Goal: Find specific page/section: Find specific page/section

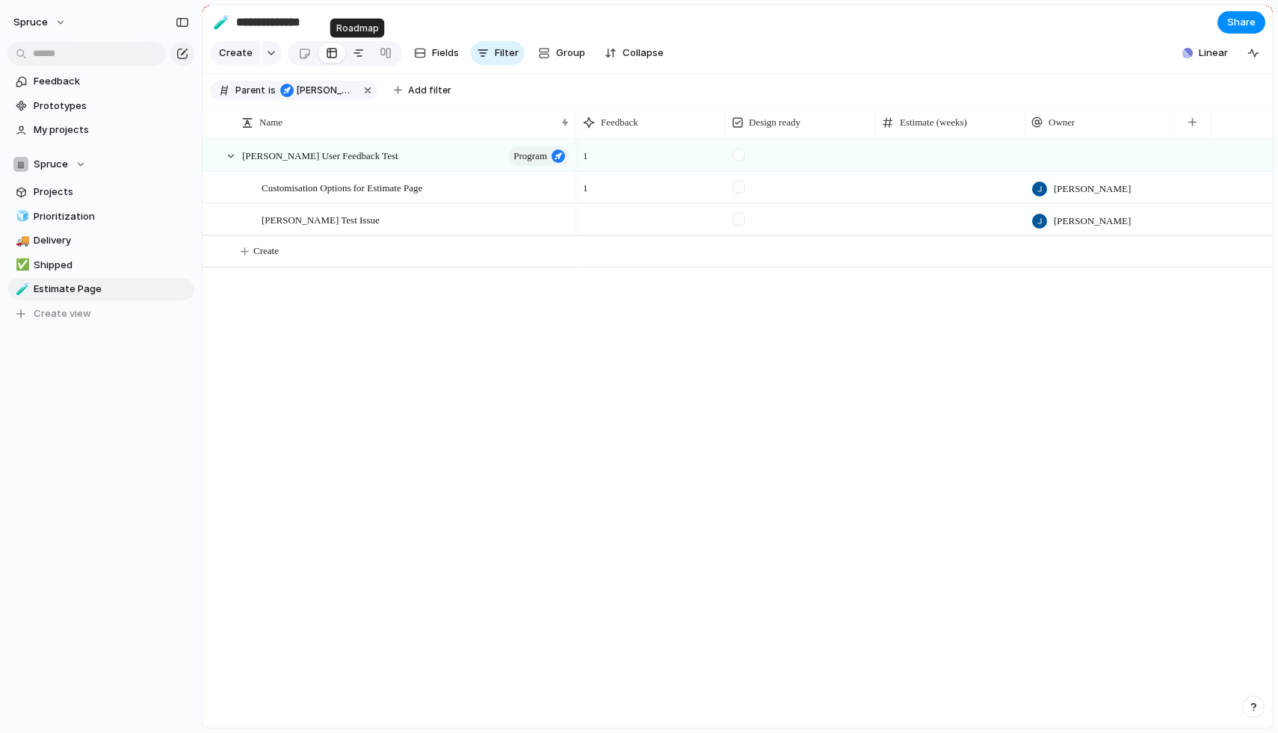
click at [354, 55] on div at bounding box center [359, 53] width 12 height 24
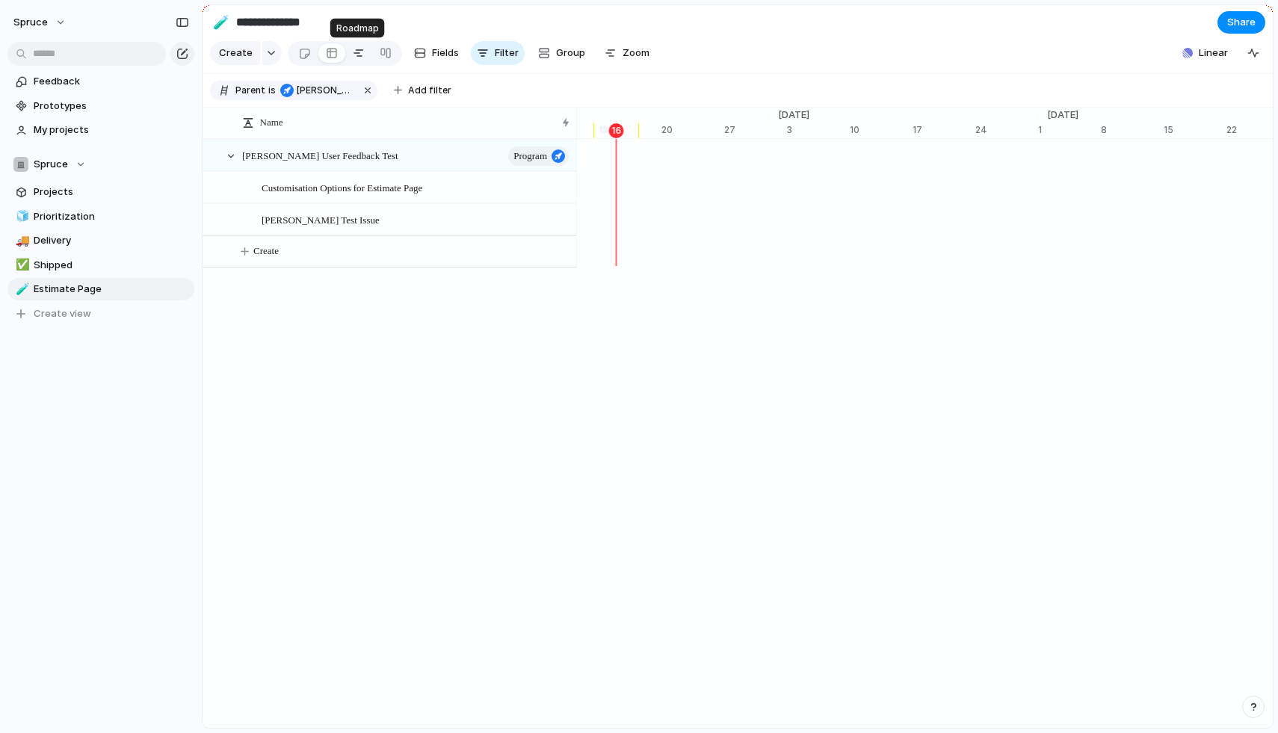
scroll to position [0, 9913]
click at [386, 55] on div at bounding box center [386, 53] width 12 height 24
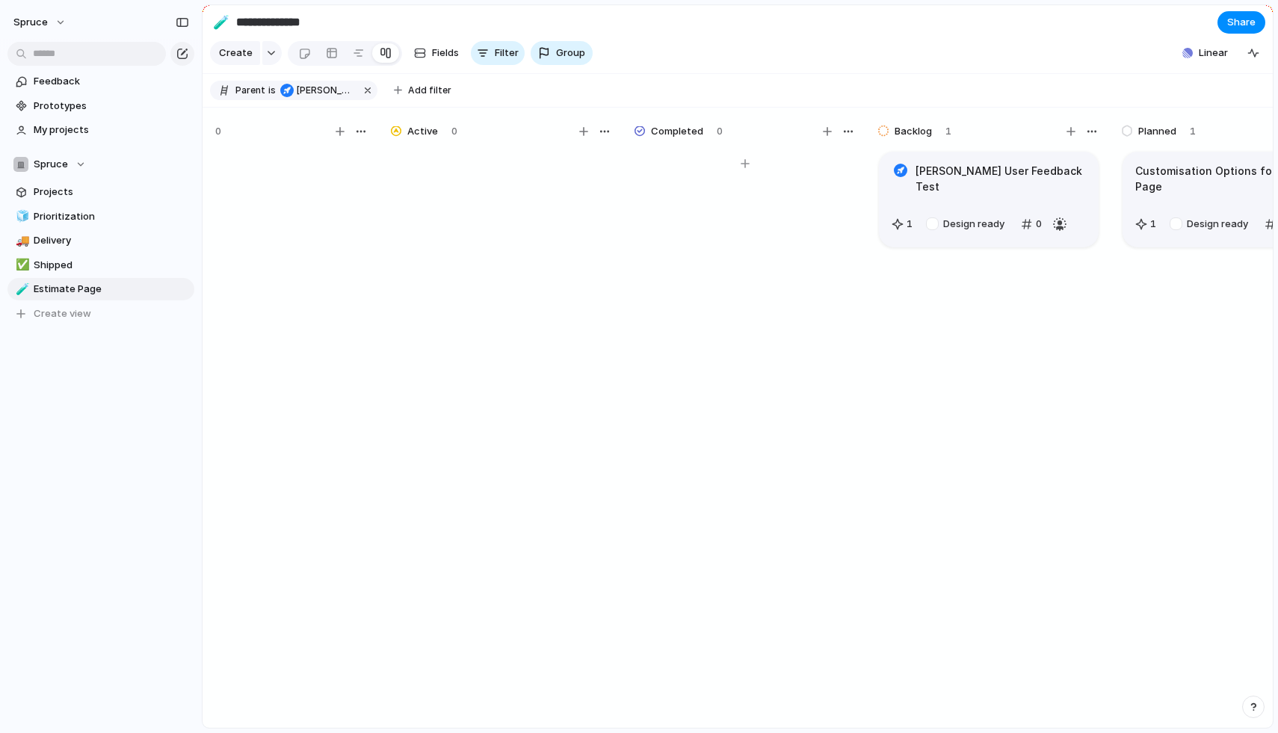
scroll to position [0, 90]
